Goal: Transaction & Acquisition: Purchase product/service

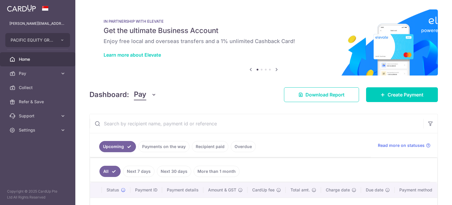
scroll to position [78, 0]
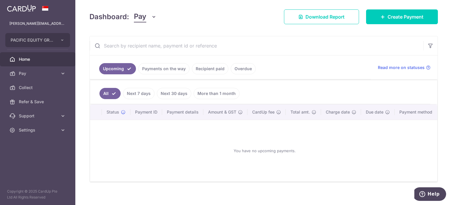
click at [212, 68] on link "Recipient paid" at bounding box center [210, 68] width 36 height 11
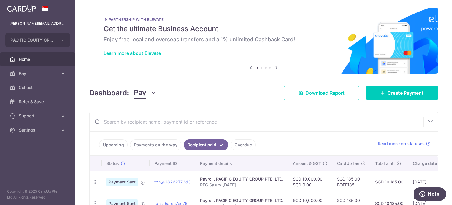
scroll to position [0, 0]
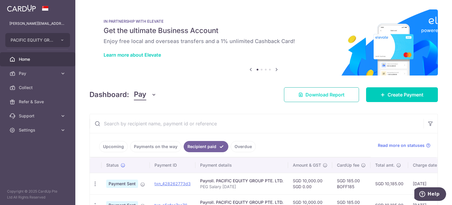
click at [341, 96] on span "Download Report" at bounding box center [324, 94] width 39 height 7
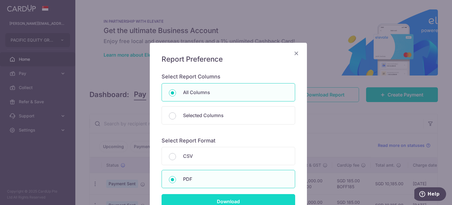
click at [232, 195] on input "Download" at bounding box center [229, 201] width 134 height 15
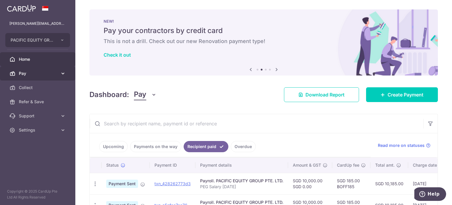
click at [58, 70] on link "Pay" at bounding box center [37, 73] width 75 height 14
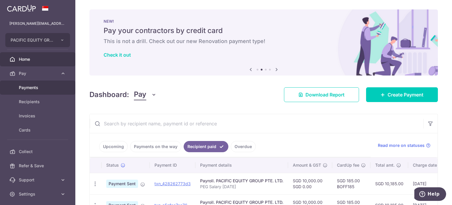
click at [33, 87] on span "Payments" at bounding box center [38, 87] width 39 height 6
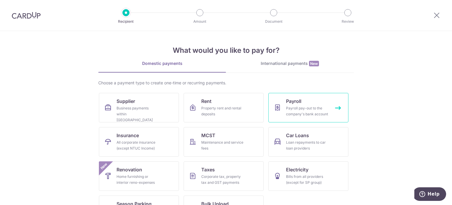
click at [288, 100] on span "Payroll" at bounding box center [293, 100] width 15 height 7
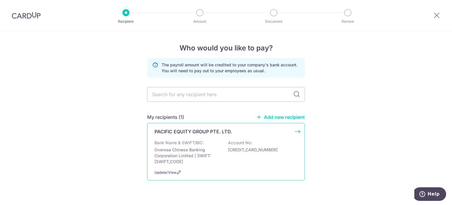
click at [190, 148] on p "Oversea Chinese Banking Corporation Limited | SWIFT: [SWIFT_CODE]" at bounding box center [188, 156] width 66 height 18
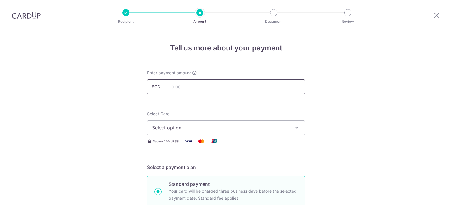
click at [199, 85] on input "text" at bounding box center [226, 86] width 158 height 15
type input "10,000.00"
click at [221, 125] on span "Select option" at bounding box center [220, 127] width 137 height 7
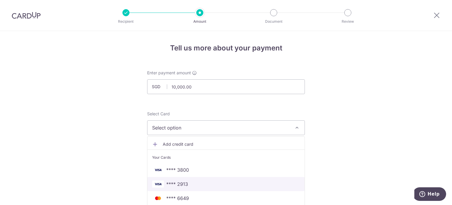
click at [209, 178] on link "**** 2913" at bounding box center [225, 184] width 157 height 14
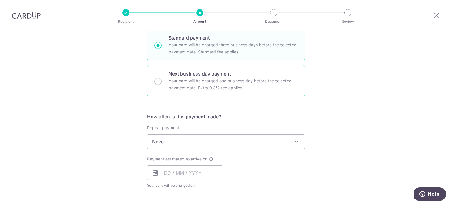
scroll to position [147, 0]
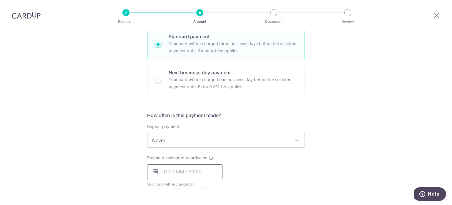
click at [198, 168] on input "text" at bounding box center [184, 171] width 75 height 15
click at [266, 162] on div "Payment estimated to arrive on Prev Next Aug Sep Oct Nov Dec 2025 2026 2027 202…" at bounding box center [226, 171] width 165 height 32
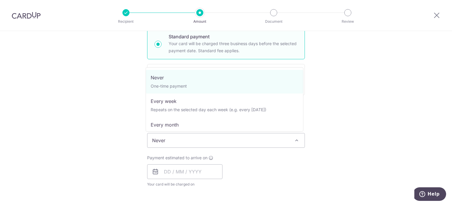
click at [265, 142] on span "Never" at bounding box center [225, 140] width 157 height 14
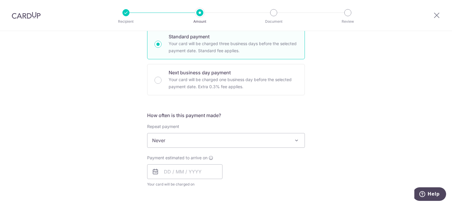
click at [277, 141] on span "Never" at bounding box center [225, 140] width 157 height 14
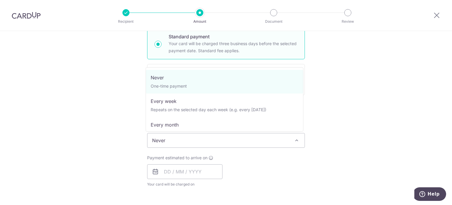
click at [277, 141] on span "Never" at bounding box center [225, 140] width 157 height 14
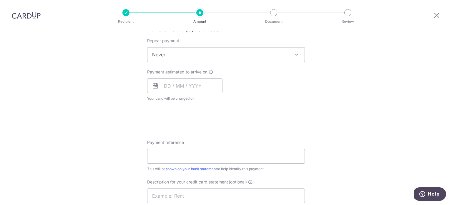
scroll to position [235, 0]
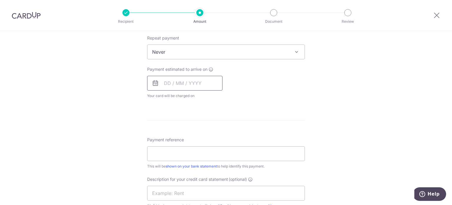
click at [194, 84] on input "text" at bounding box center [184, 83] width 75 height 15
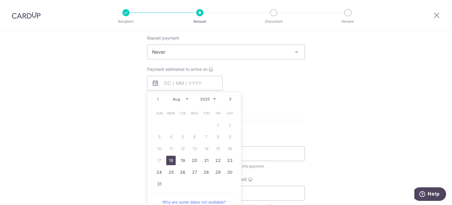
click at [170, 158] on link "18" at bounding box center [170, 159] width 9 height 9
type input "[DATE]"
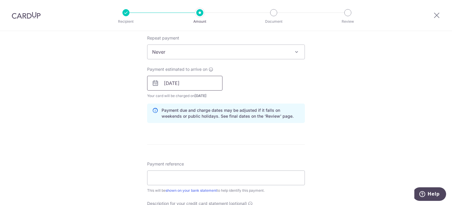
click at [202, 80] on input "[DATE]" at bounding box center [184, 83] width 75 height 15
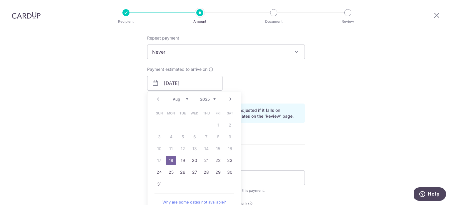
click at [171, 158] on link "18" at bounding box center [170, 159] width 9 height 9
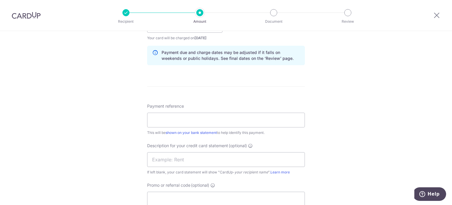
scroll to position [294, 0]
click at [158, 112] on input "Payment reference" at bounding box center [226, 118] width 158 height 15
type input "PEG Salary [DATE]"
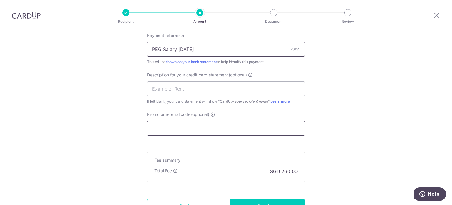
scroll to position [383, 0]
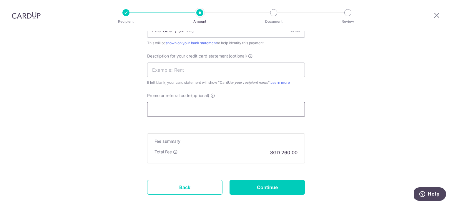
click at [170, 107] on input "Promo or referral code (optional)" at bounding box center [226, 109] width 158 height 15
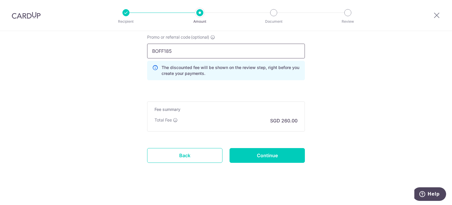
scroll to position [442, 0]
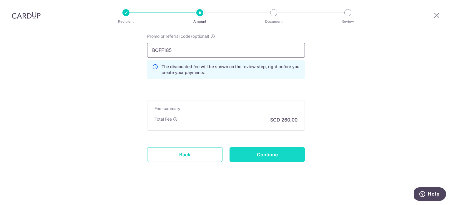
type input "BOFF185"
click at [286, 150] on input "Continue" at bounding box center [267, 154] width 75 height 15
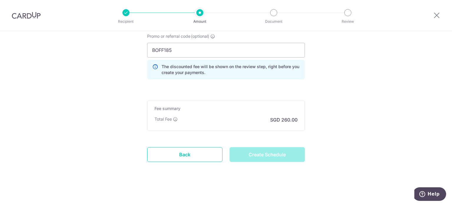
type input "Create Schedule"
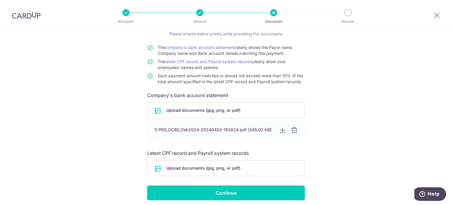
scroll to position [59, 0]
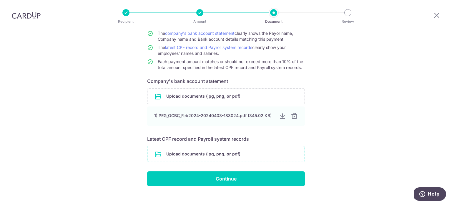
click at [221, 152] on input "file" at bounding box center [225, 153] width 157 height 15
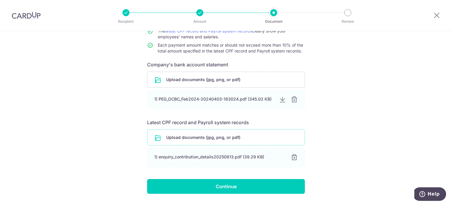
scroll to position [91, 0]
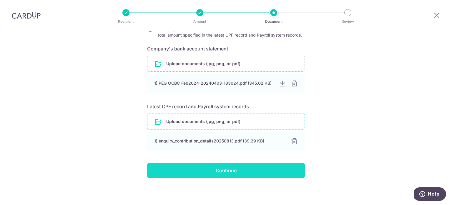
click at [231, 171] on input "Continue" at bounding box center [226, 170] width 158 height 15
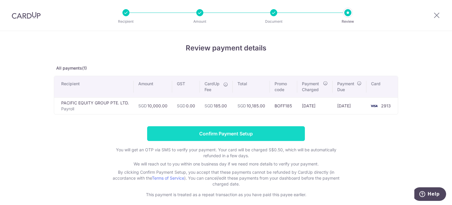
click at [219, 132] on input "Confirm Payment Setup" at bounding box center [226, 133] width 158 height 15
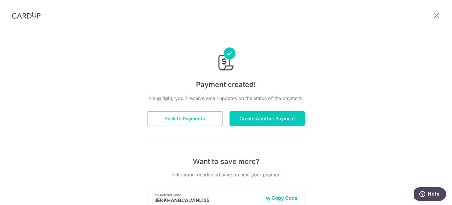
click at [171, 116] on button "Back to Payments" at bounding box center [184, 118] width 75 height 15
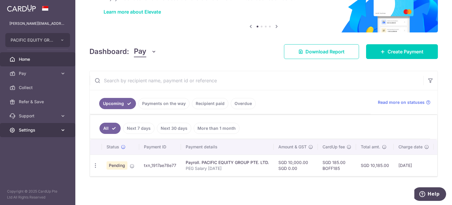
click at [65, 130] on icon at bounding box center [63, 130] width 6 height 6
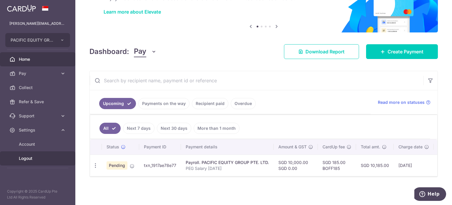
click at [41, 157] on span "Logout" at bounding box center [38, 158] width 39 height 6
